Goal: Book appointment/travel/reservation

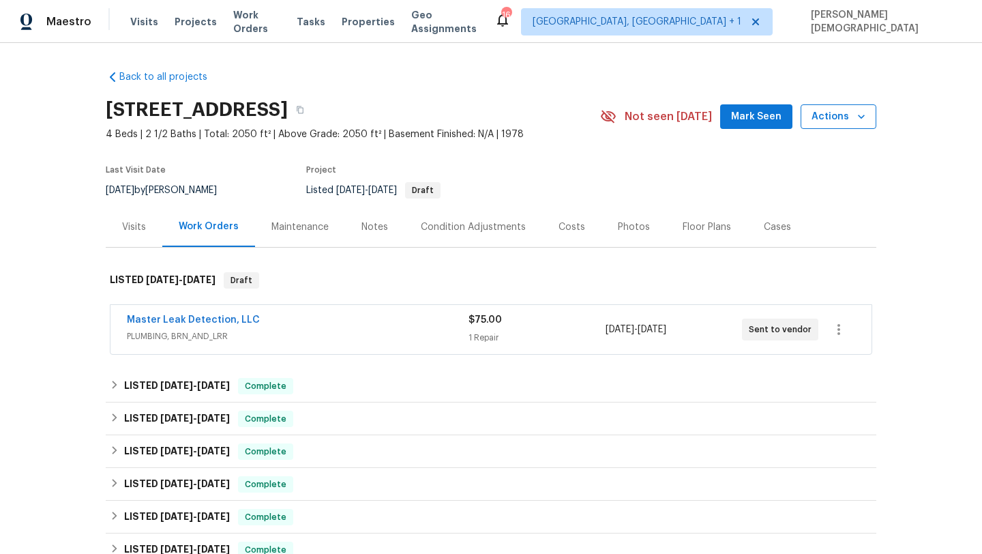
click at [821, 115] on span "Actions" at bounding box center [839, 116] width 54 height 17
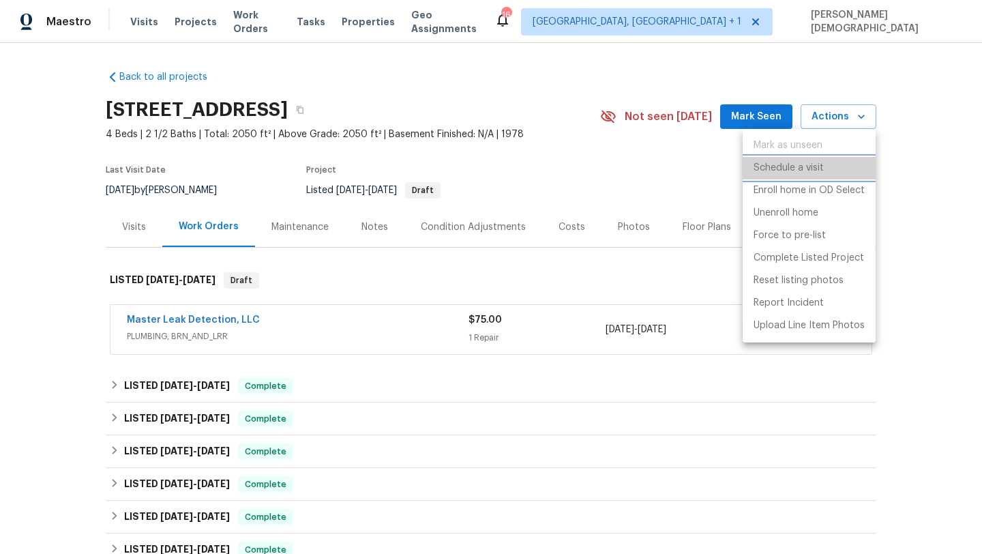
click at [778, 170] on p "Schedule a visit" at bounding box center [789, 168] width 70 height 14
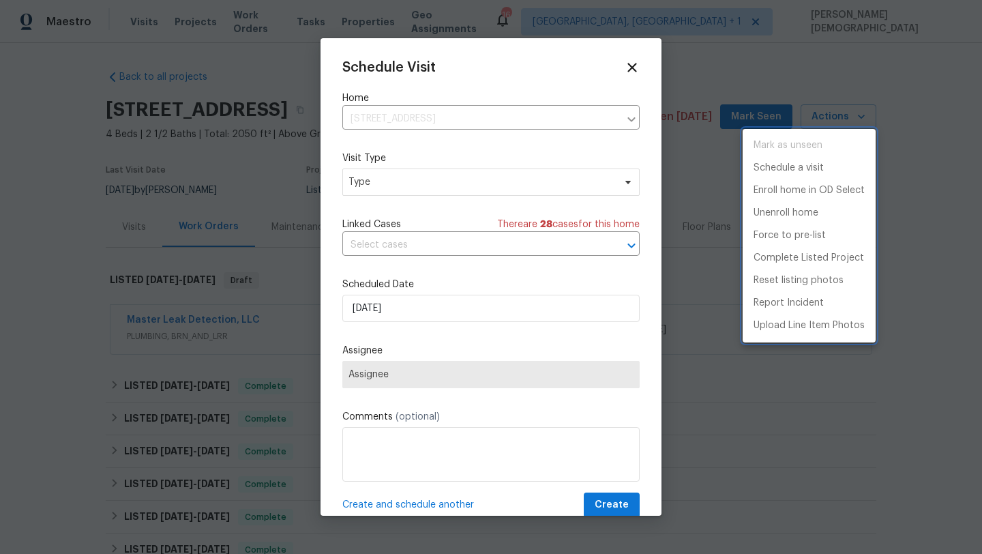
click at [381, 185] on div at bounding box center [491, 277] width 982 height 554
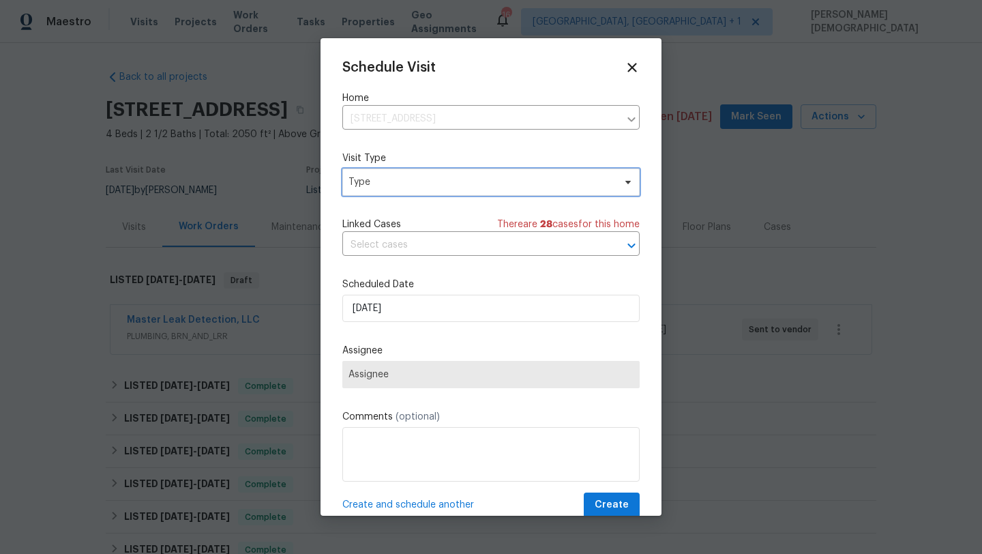
click at [379, 177] on span "Type" at bounding box center [481, 182] width 265 height 14
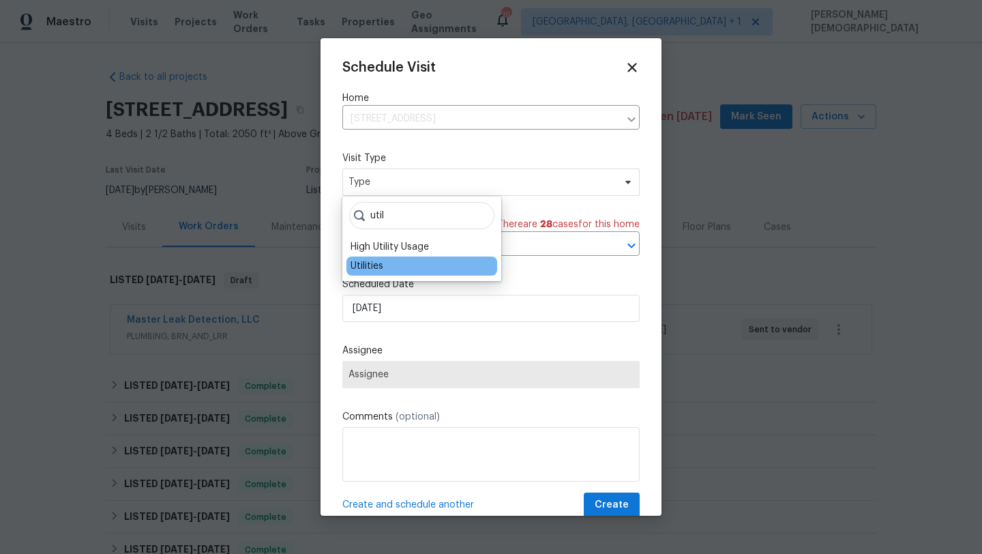
type input "util"
click at [377, 266] on div "Utilities" at bounding box center [367, 266] width 33 height 14
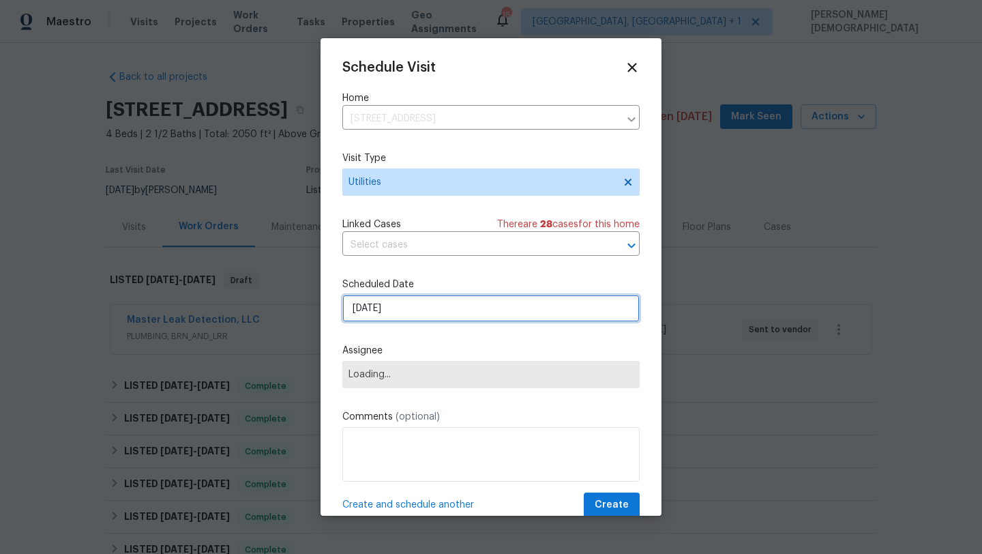
click at [386, 315] on input "[DATE]" at bounding box center [490, 308] width 297 height 27
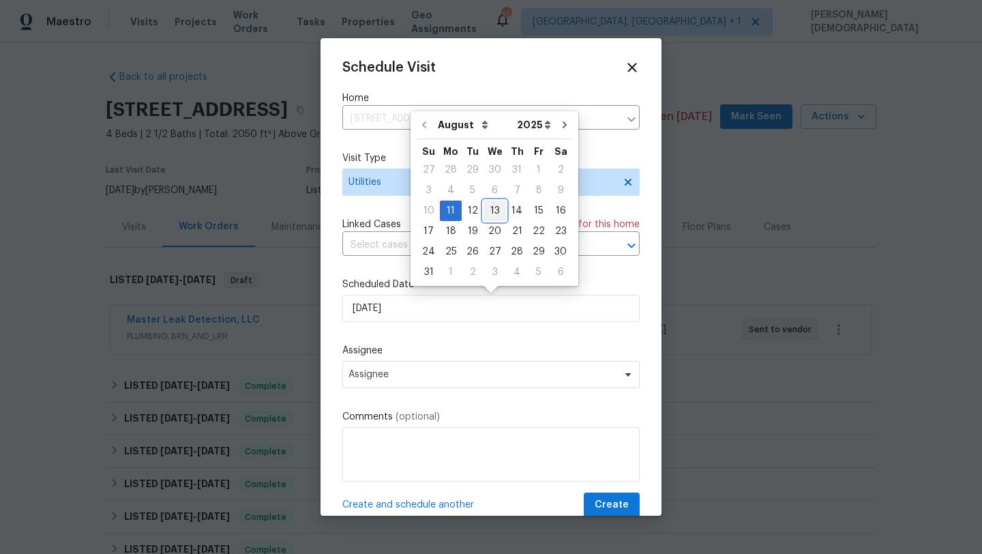
click at [488, 214] on div "13" at bounding box center [495, 210] width 23 height 19
type input "[DATE]"
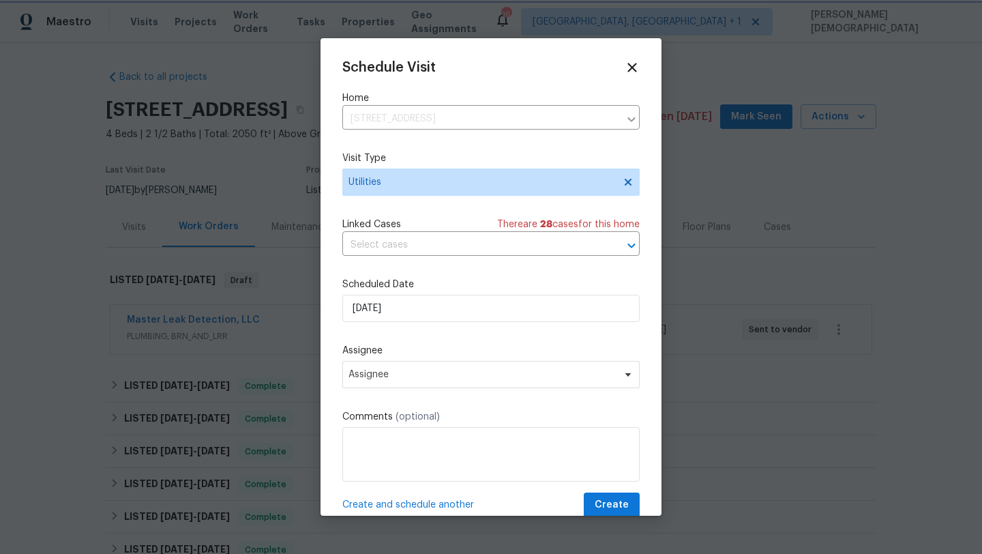
scroll to position [25, 0]
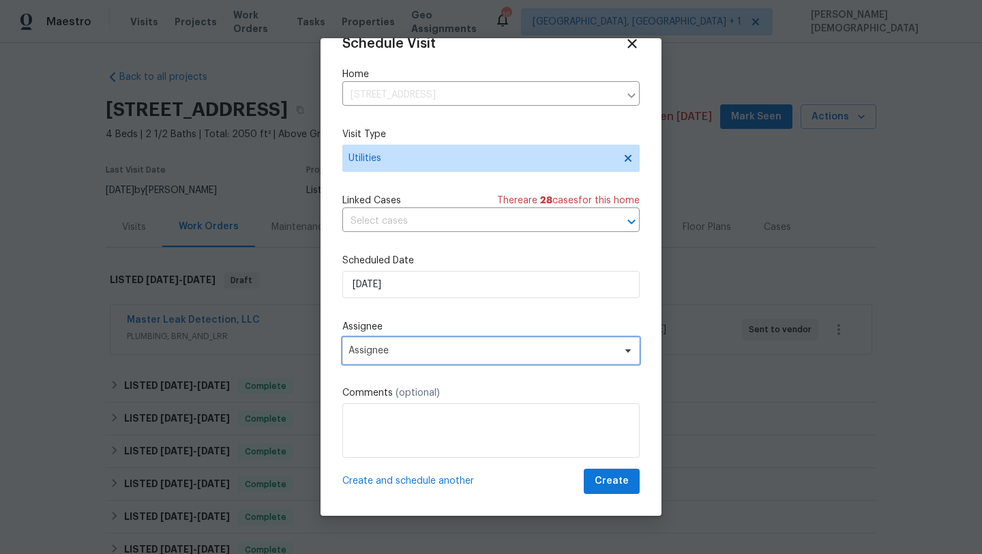
click at [415, 352] on span "Assignee" at bounding box center [482, 350] width 267 height 11
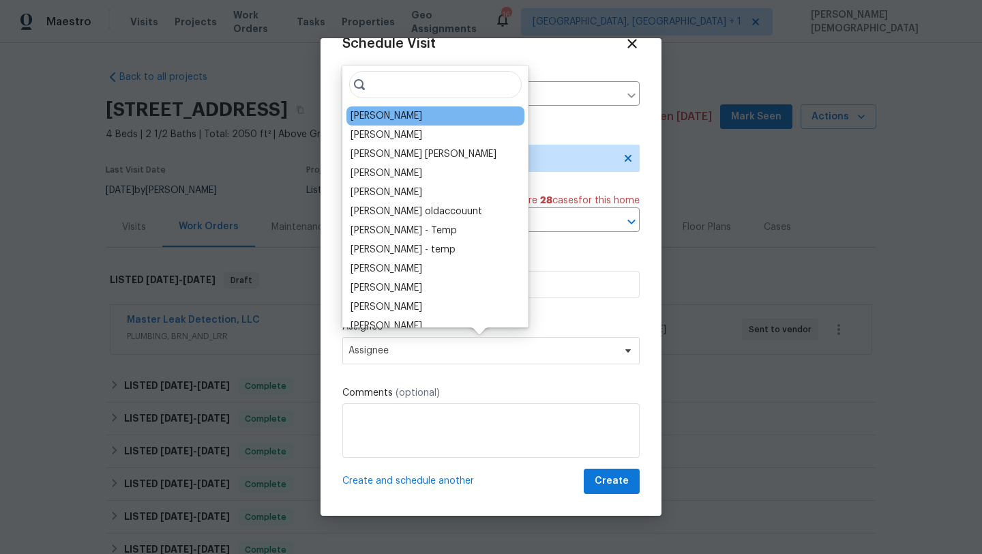
click at [415, 123] on div "[PERSON_NAME]" at bounding box center [436, 115] width 178 height 19
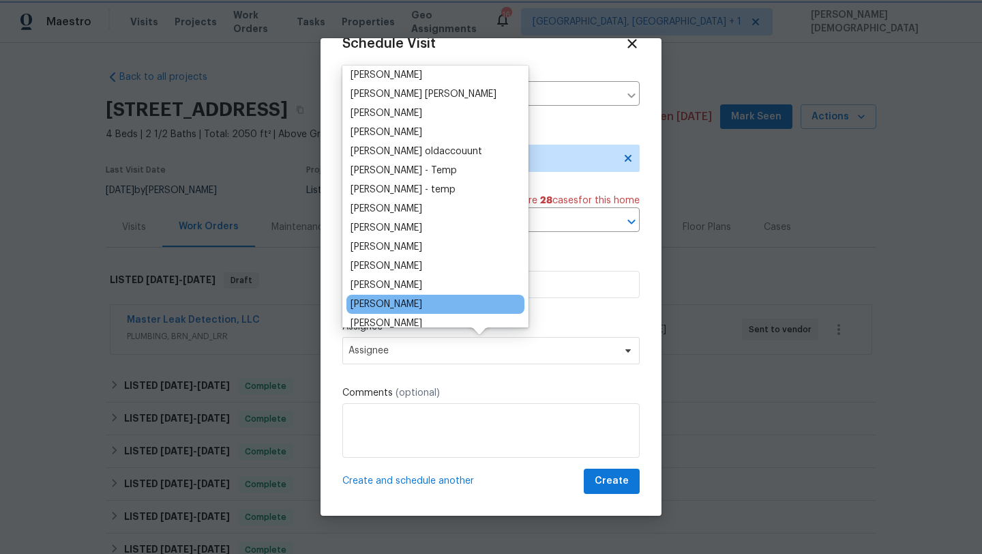
scroll to position [0, 0]
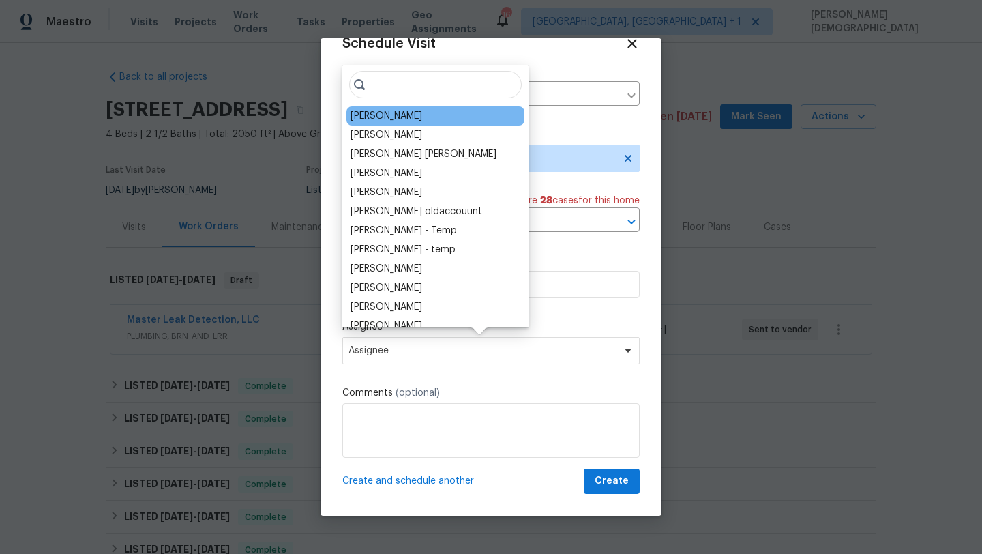
click at [415, 106] on div "[PERSON_NAME]" at bounding box center [436, 115] width 178 height 19
click at [416, 108] on div "[PERSON_NAME]" at bounding box center [436, 115] width 178 height 19
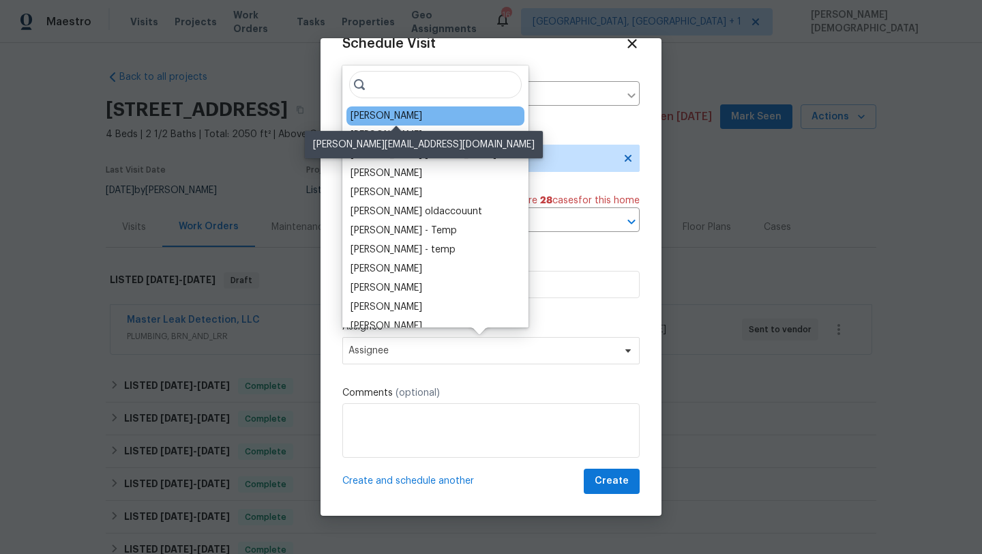
click at [420, 112] on div "[PERSON_NAME]" at bounding box center [387, 116] width 72 height 14
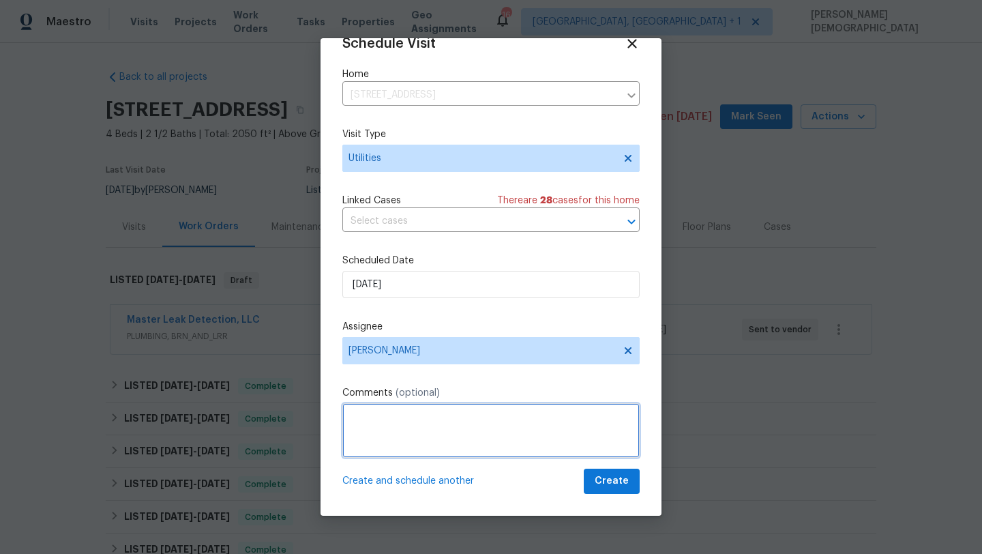
click at [451, 428] on textarea at bounding box center [490, 430] width 297 height 55
paste textarea "iI have scheduled a visit with the technician from the Water Company [DATE] ( […"
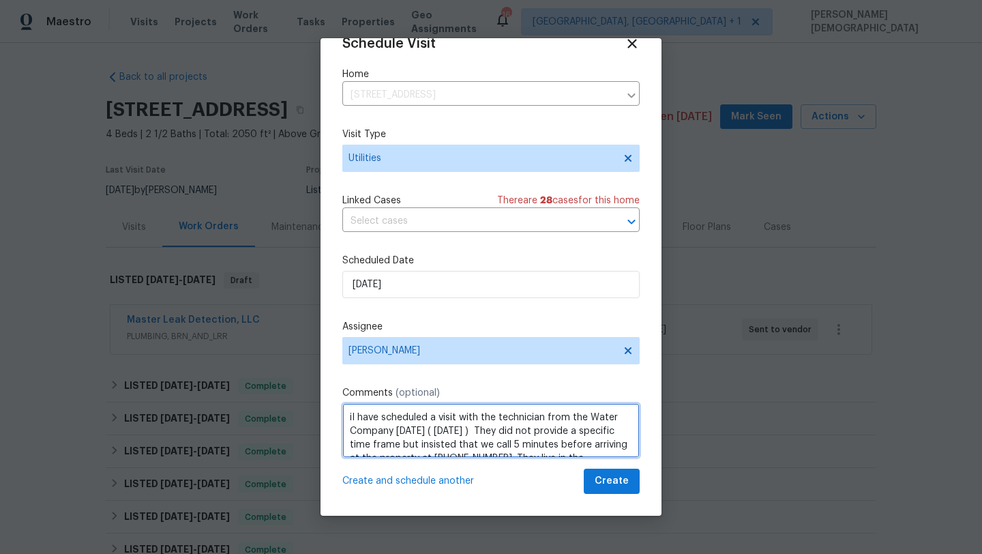
click at [350, 415] on textarea "iI have scheduled a visit with the technician from the Water Company [DATE] ( […" at bounding box center [490, 430] width 297 height 55
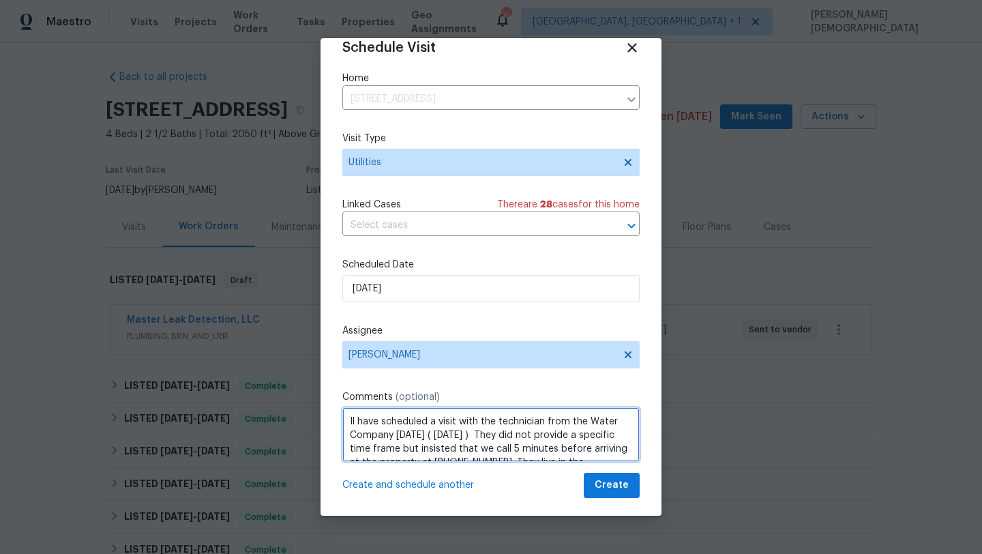
click at [0, 0] on span "[DATE])." at bounding box center [0, 0] width 0 height 0
type textarea "Il have scheduled a visit with the technician from the Water Company [DATE] ([D…"
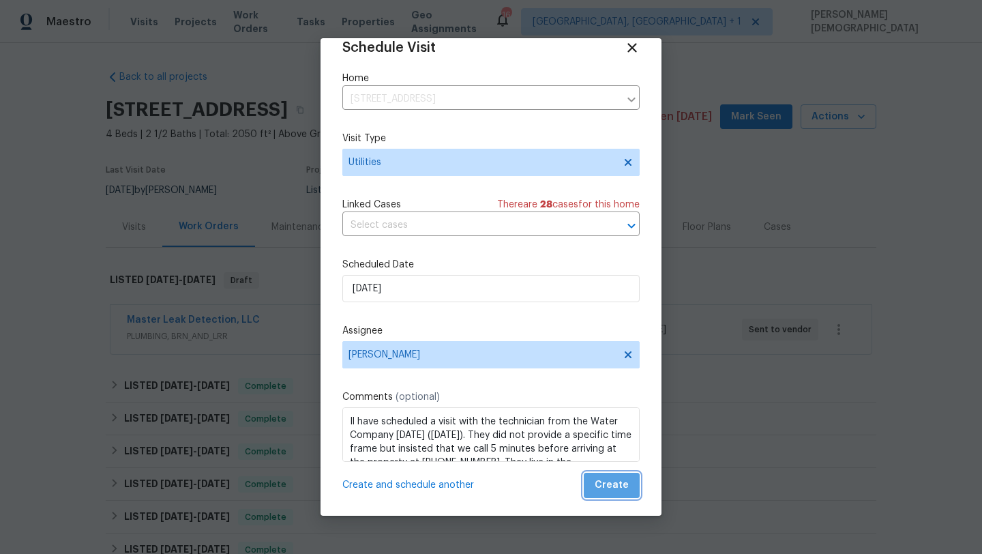
click at [619, 486] on span "Create" at bounding box center [612, 485] width 34 height 17
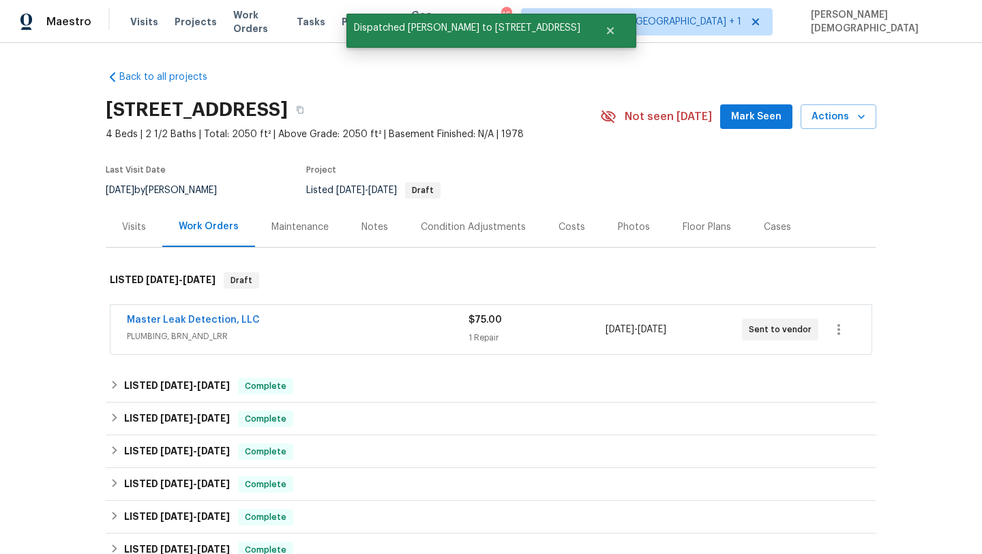
click at [164, 221] on div "Work Orders" at bounding box center [208, 227] width 93 height 40
click at [145, 222] on div "Visits" at bounding box center [134, 227] width 57 height 40
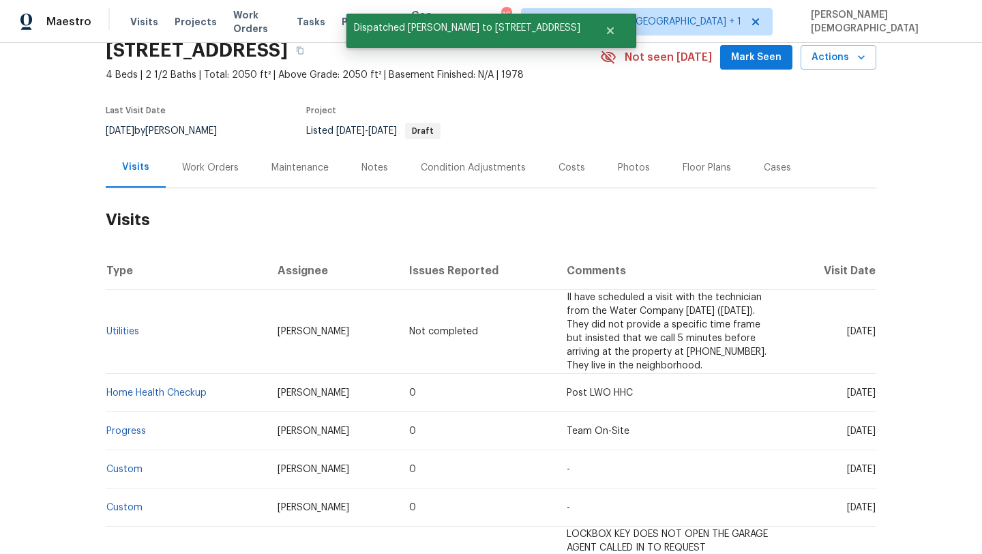
scroll to position [63, 0]
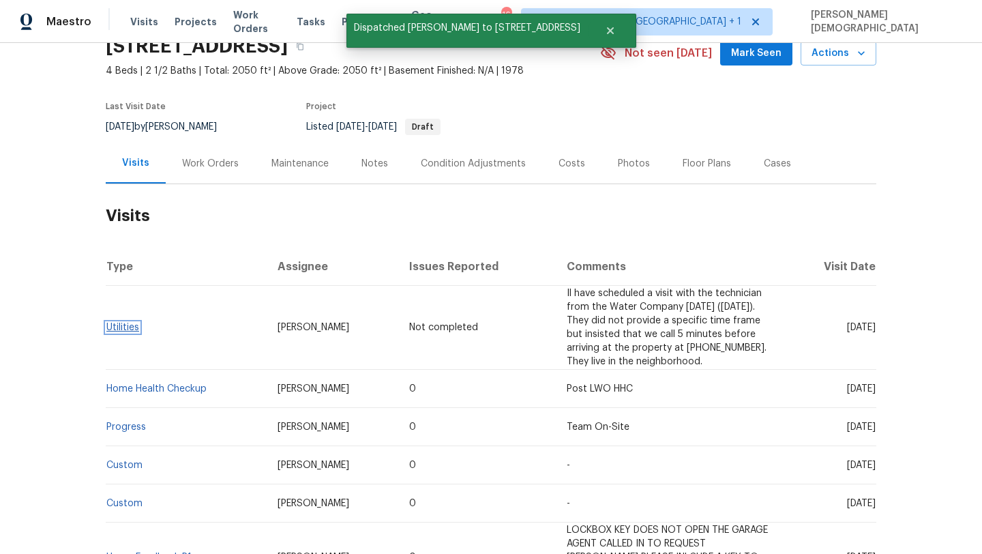
click at [130, 324] on link "Utilities" at bounding box center [122, 328] width 33 height 10
